Goal: Task Accomplishment & Management: Use online tool/utility

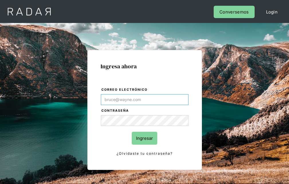
type input "[EMAIL_ADDRESS][PERSON_NAME][DOMAIN_NAME]"
click at [145, 138] on input "Ingresar" at bounding box center [145, 138] width 26 height 13
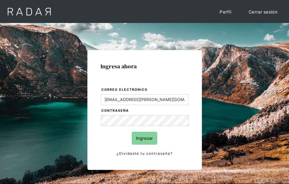
click at [145, 138] on input "Ingresar" at bounding box center [145, 138] width 26 height 13
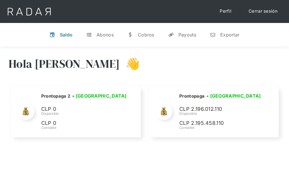
select select "prontopaga"
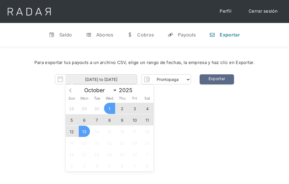
click at [72, 131] on span "12" at bounding box center [71, 131] width 11 height 11
type input "12-10-2025"
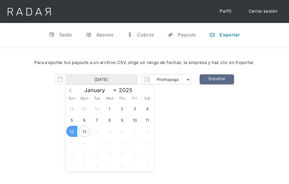
click at [72, 131] on span "12" at bounding box center [71, 131] width 11 height 11
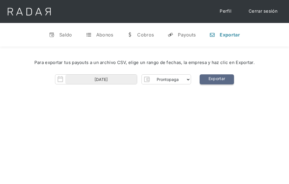
click at [217, 79] on link "Exportar" at bounding box center [217, 79] width 34 height 10
